Goal: Check status

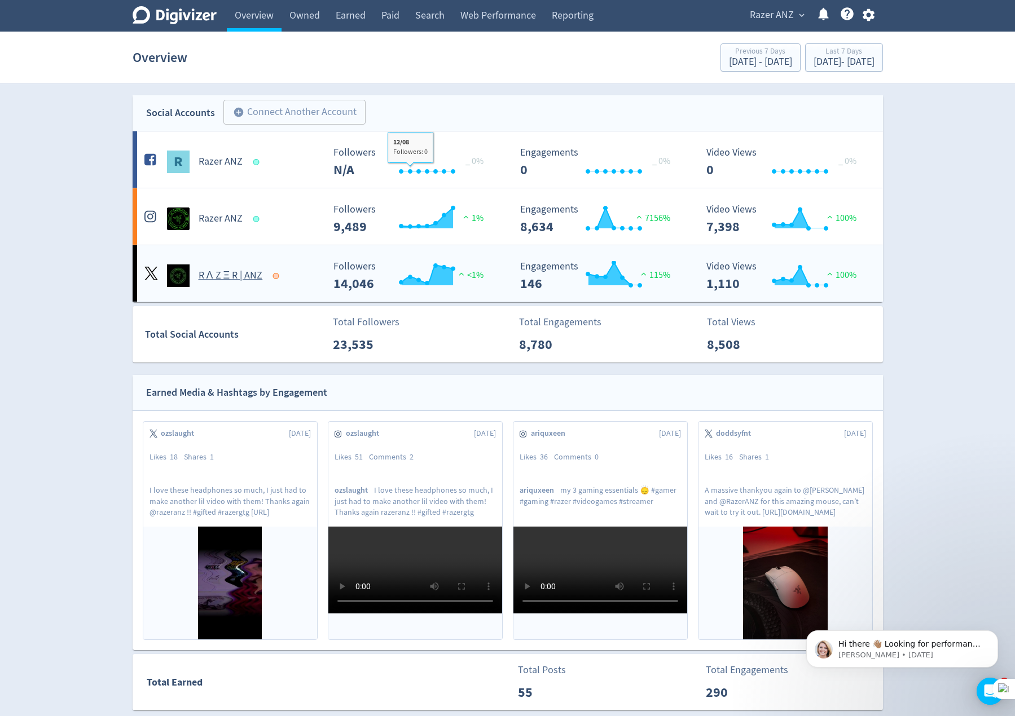
click at [303, 285] on div "R Λ Z Ξ R | ANZ" at bounding box center [233, 276] width 182 height 23
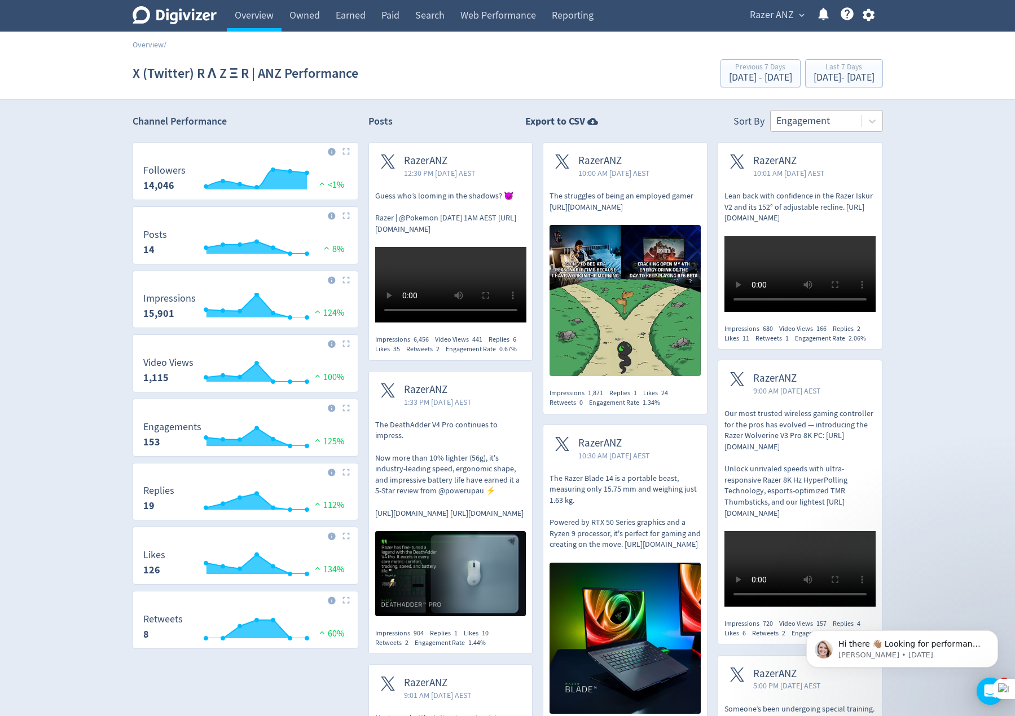
click at [816, 121] on div at bounding box center [816, 121] width 80 height 16
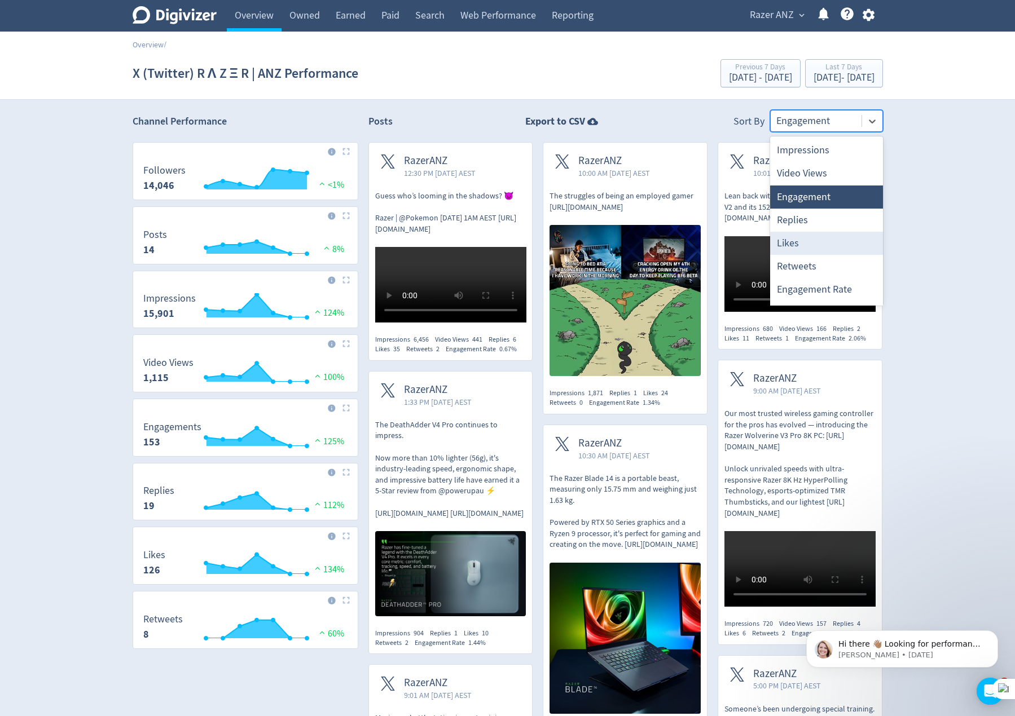
scroll to position [21, 0]
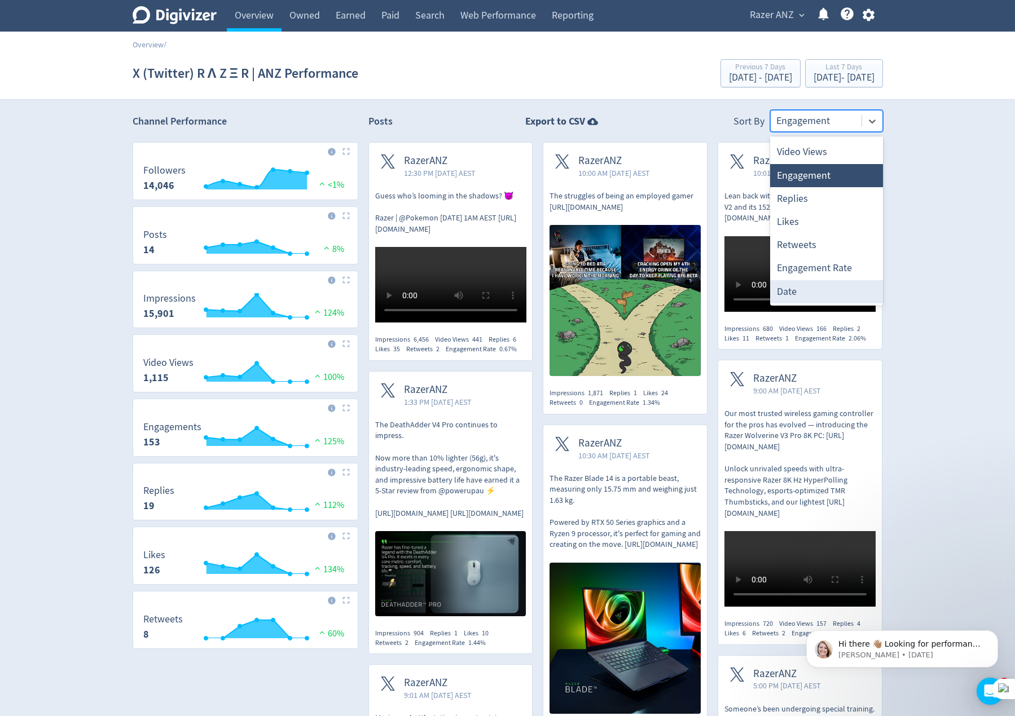
click at [796, 284] on div "Date" at bounding box center [826, 291] width 113 height 23
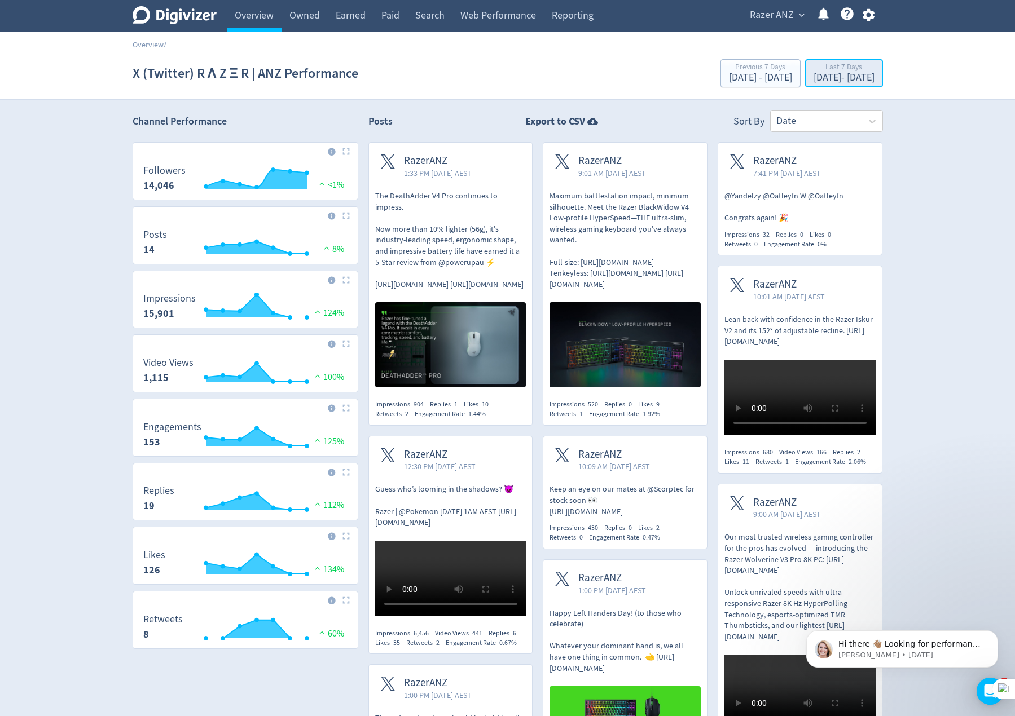
click at [813, 72] on div "Last 7 Days" at bounding box center [843, 68] width 61 height 10
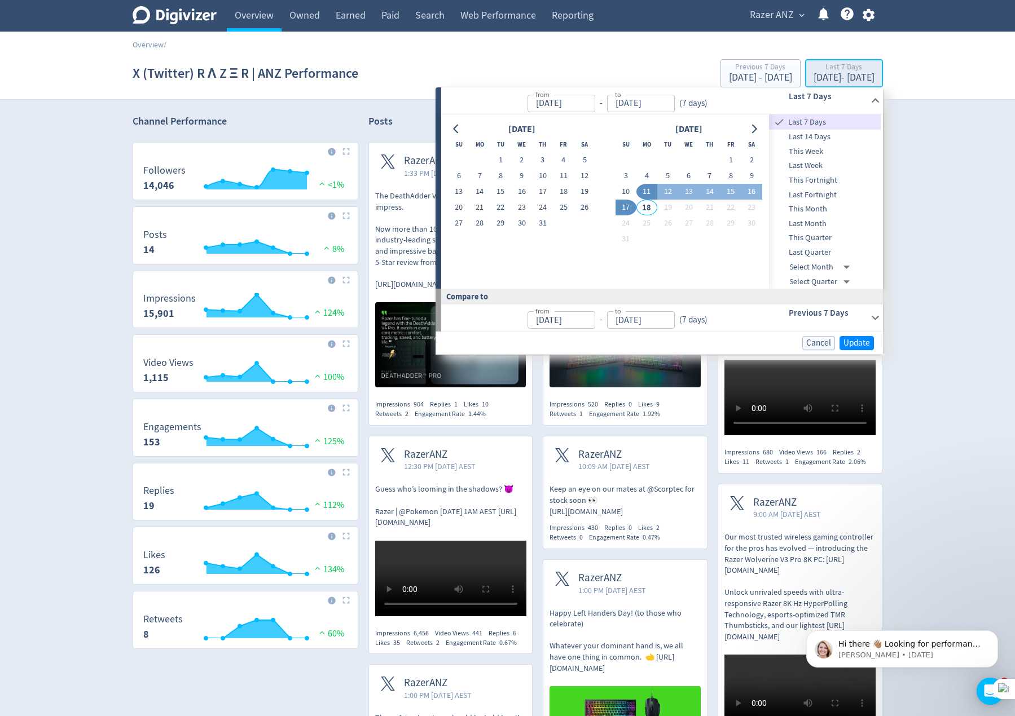
type input "[DATE]"
click at [727, 193] on button "15" at bounding box center [730, 192] width 21 height 16
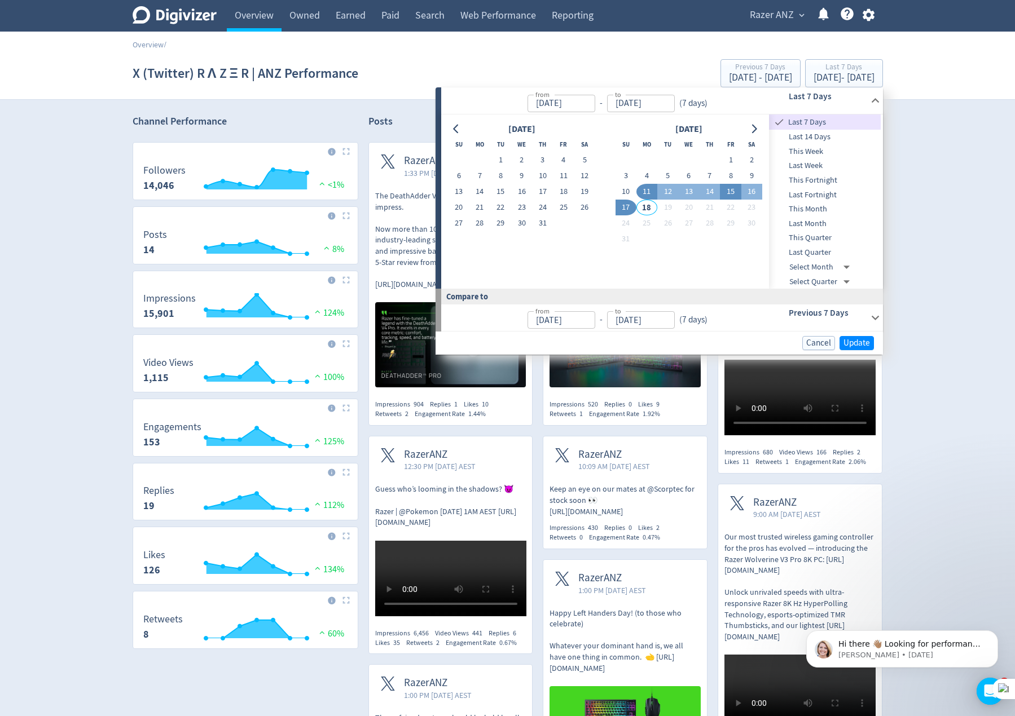
type input "[DATE]"
click at [628, 208] on button "17" at bounding box center [625, 208] width 21 height 16
type input "[DATE]"
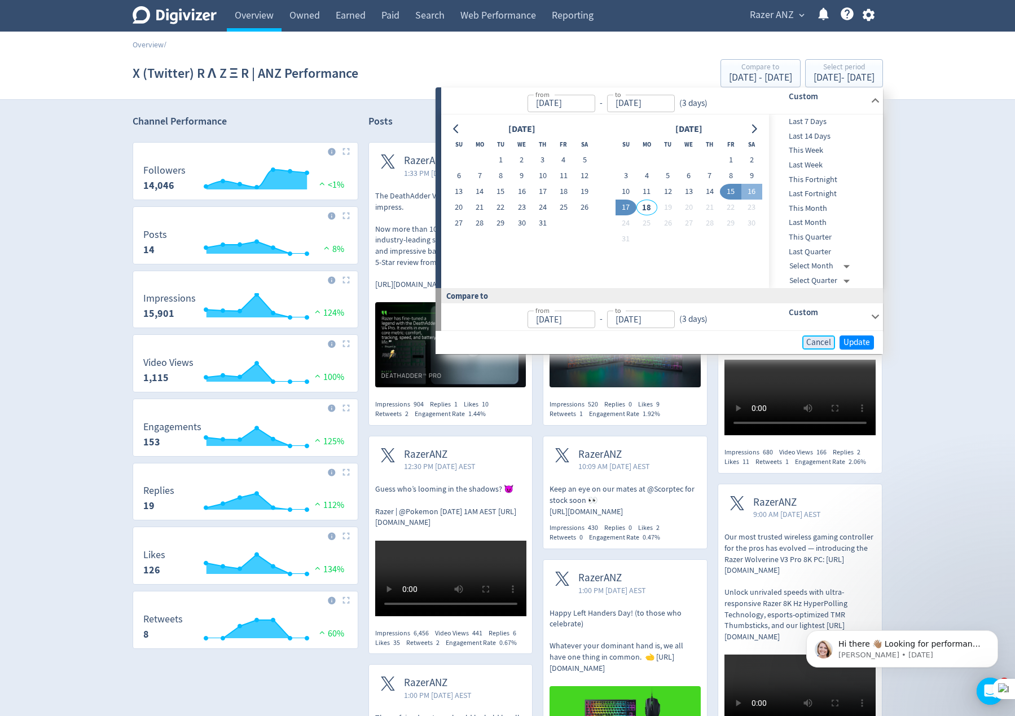
click at [817, 342] on span "Cancel" at bounding box center [818, 342] width 25 height 8
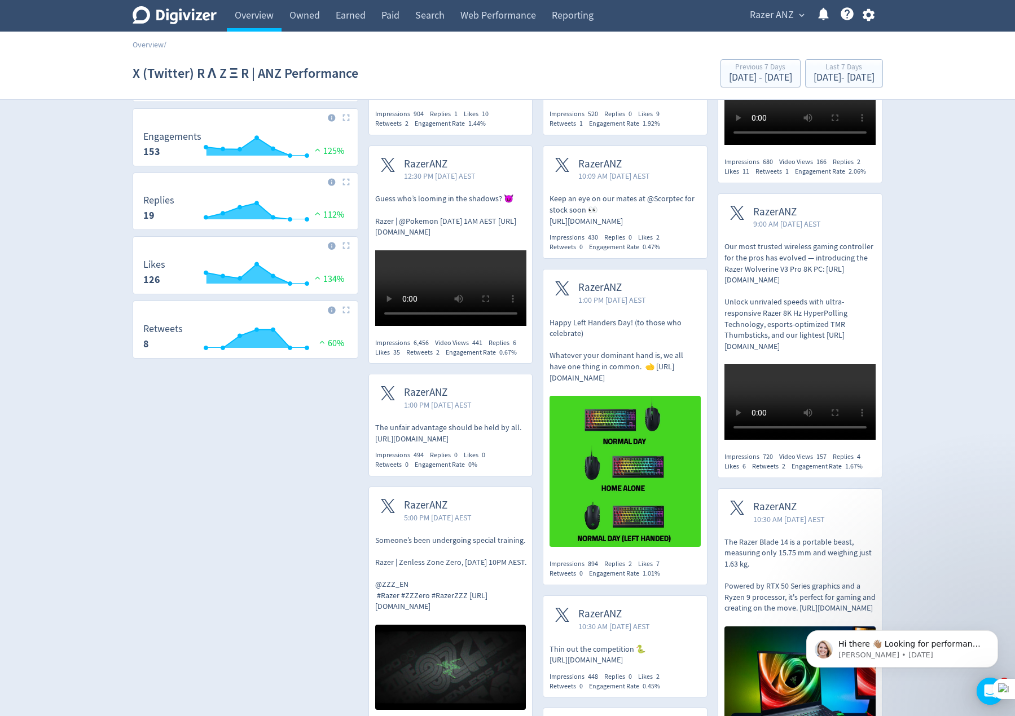
scroll to position [282, 0]
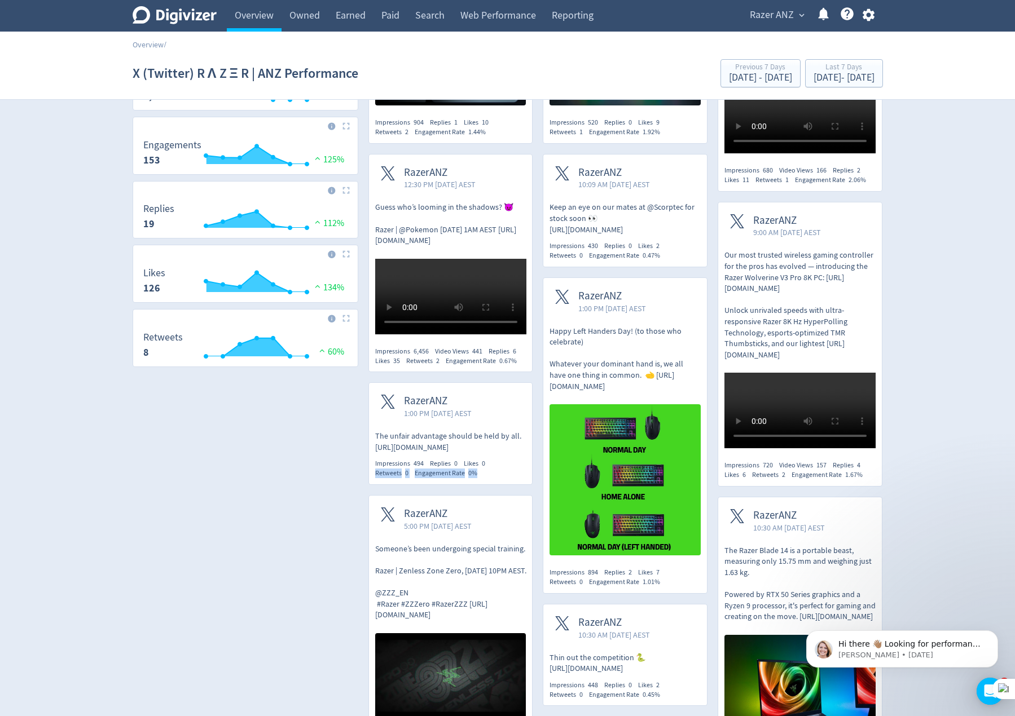
drag, startPoint x: 495, startPoint y: 488, endPoint x: 482, endPoint y: 485, distance: 13.4
click at [482, 478] on div "Impressions 494 Replies 0 Likes 0 Retweets 0 Engagement Rate 0%" at bounding box center [450, 468] width 151 height 19
click at [325, 493] on div "Channel Performance Created with Highcharts 10.3.3 Followers 14,046 <1% Created…" at bounding box center [246, 478] width 226 height 1300
drag, startPoint x: 480, startPoint y: 483, endPoint x: 468, endPoint y: 487, distance: 13.0
click at [468, 478] on div "Engagement Rate 0%" at bounding box center [449, 474] width 69 height 10
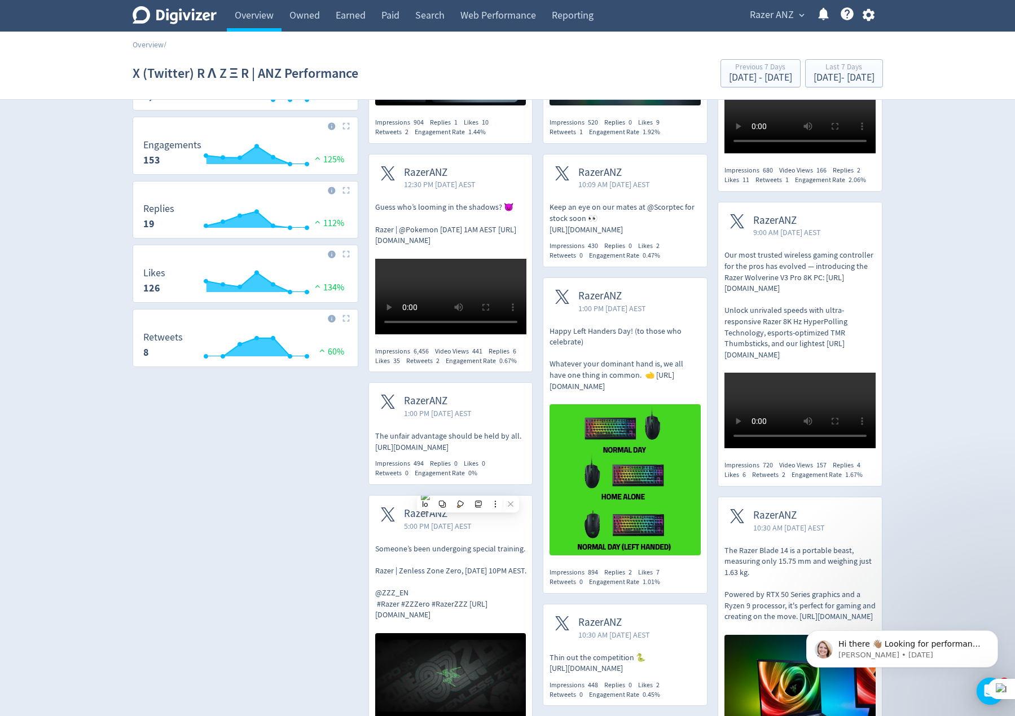
click at [331, 460] on div "Channel Performance Created with Highcharts 10.3.3 Followers 14,046 <1% Created…" at bounding box center [246, 478] width 226 height 1300
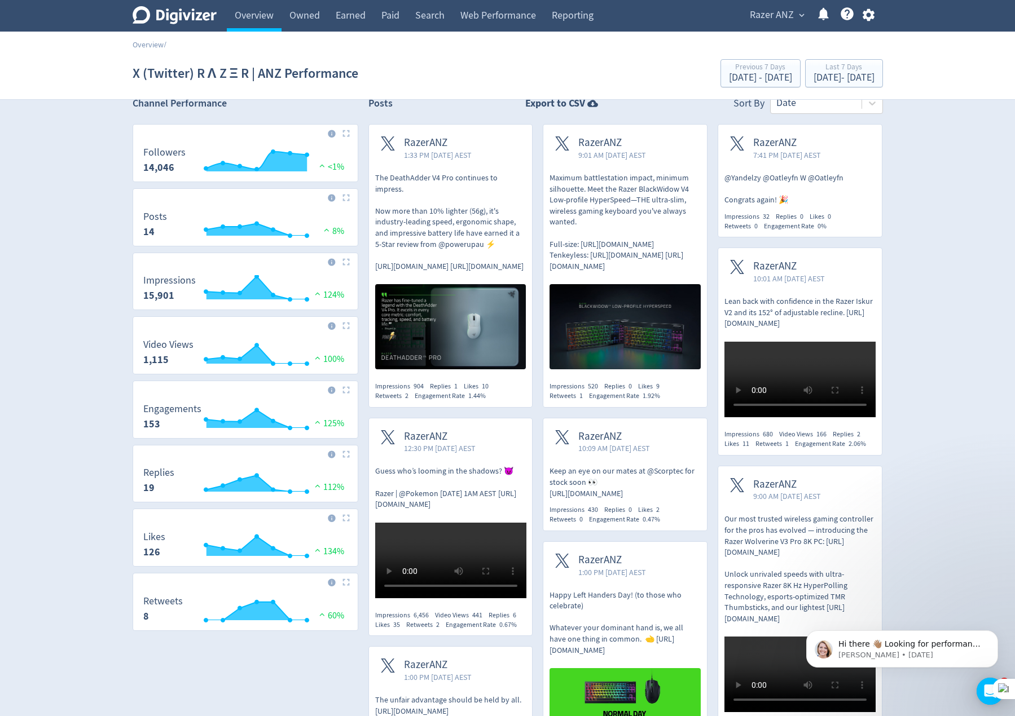
scroll to position [0, 0]
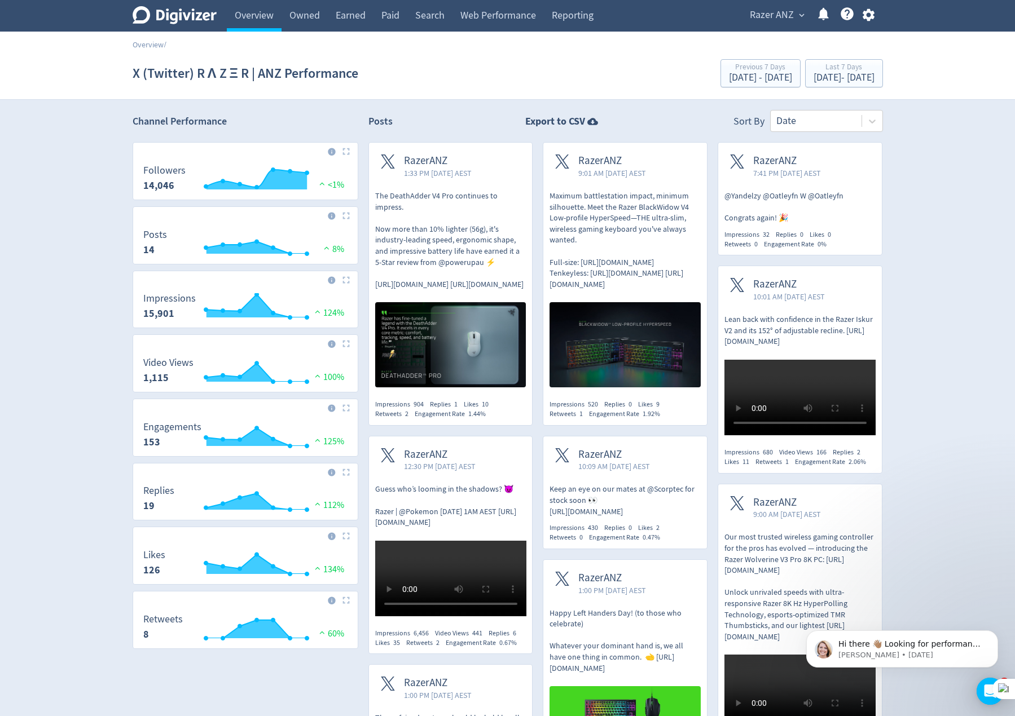
drag, startPoint x: 874, startPoint y: 476, endPoint x: 851, endPoint y: 472, distance: 23.6
click at [851, 467] on div "Impressions 680 Video Views 166 Replies 2 Likes 11 Retweets 1 Engagement Rate 2…" at bounding box center [799, 457] width 151 height 19
click at [894, 474] on div "Digivizer Logo [PERSON_NAME] Logo Overview Owned Earned Paid Search Web Perform…" at bounding box center [507, 723] width 1015 height 1446
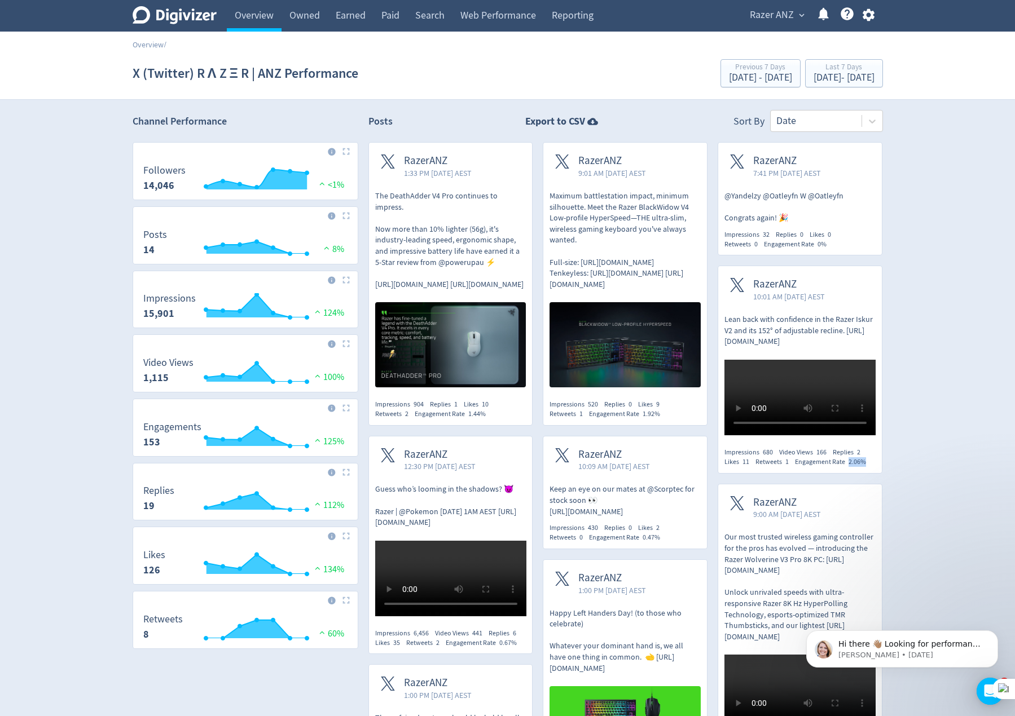
drag, startPoint x: 868, startPoint y: 473, endPoint x: 851, endPoint y: 473, distance: 16.9
click at [851, 467] on div "Engagement Rate 2.06%" at bounding box center [833, 462] width 77 height 10
click at [970, 523] on div "Digivizer Logo [PERSON_NAME] Logo Overview Owned Earned Paid Search Web Perform…" at bounding box center [507, 723] width 1015 height 1446
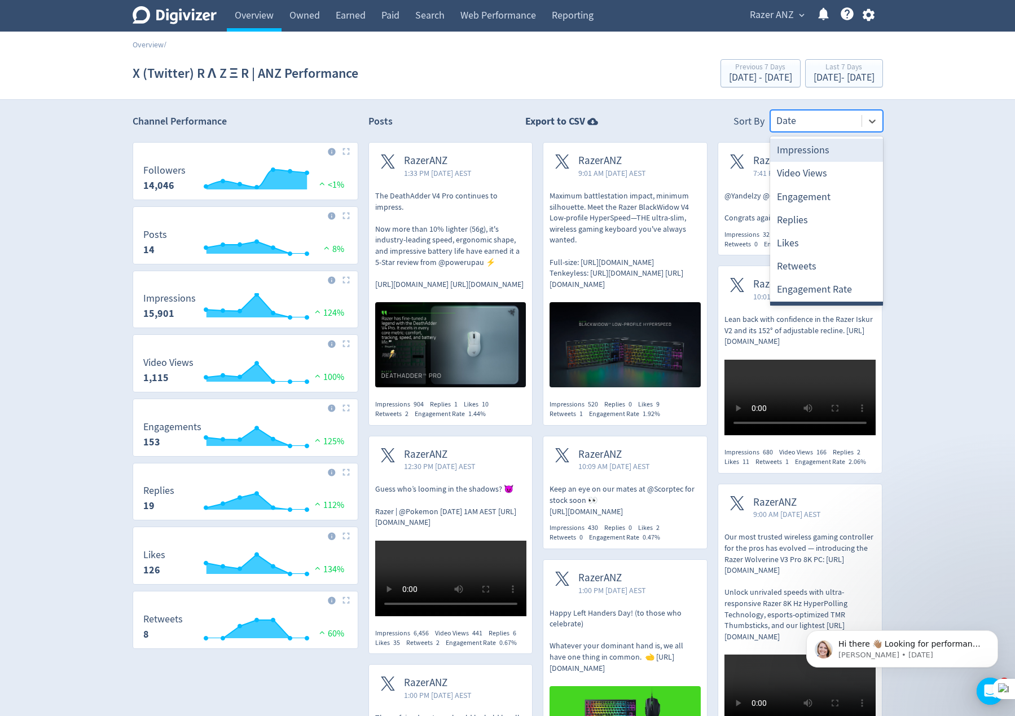
click at [810, 125] on div at bounding box center [816, 121] width 80 height 16
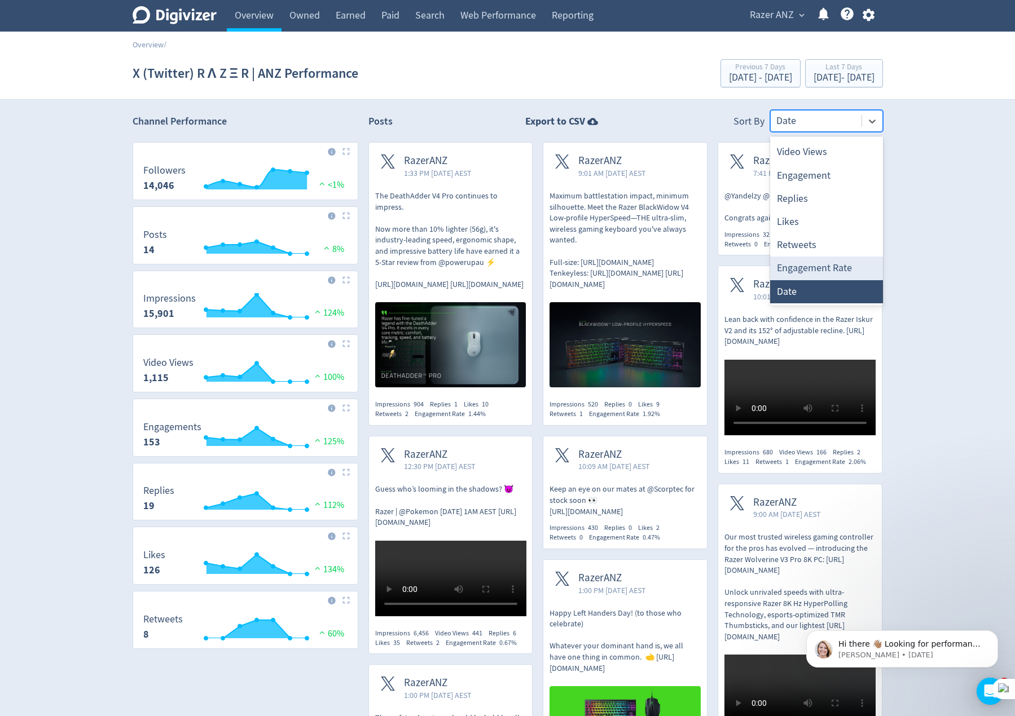
click at [839, 271] on div "Engagement Rate" at bounding box center [826, 268] width 113 height 23
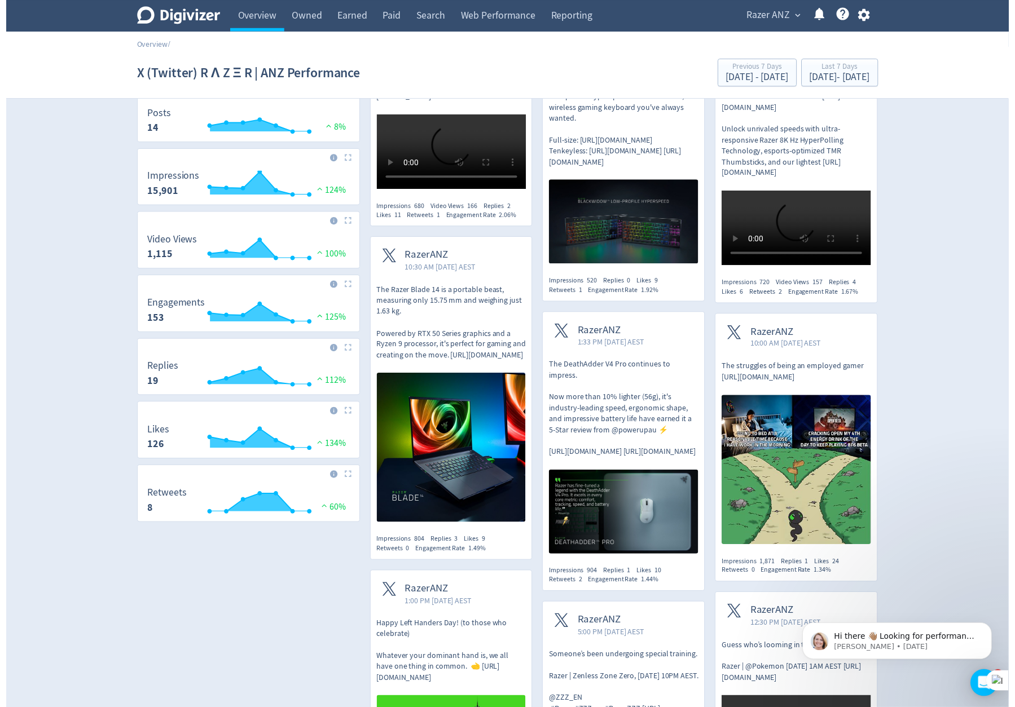
scroll to position [0, 0]
